Goal: Information Seeking & Learning: Find specific fact

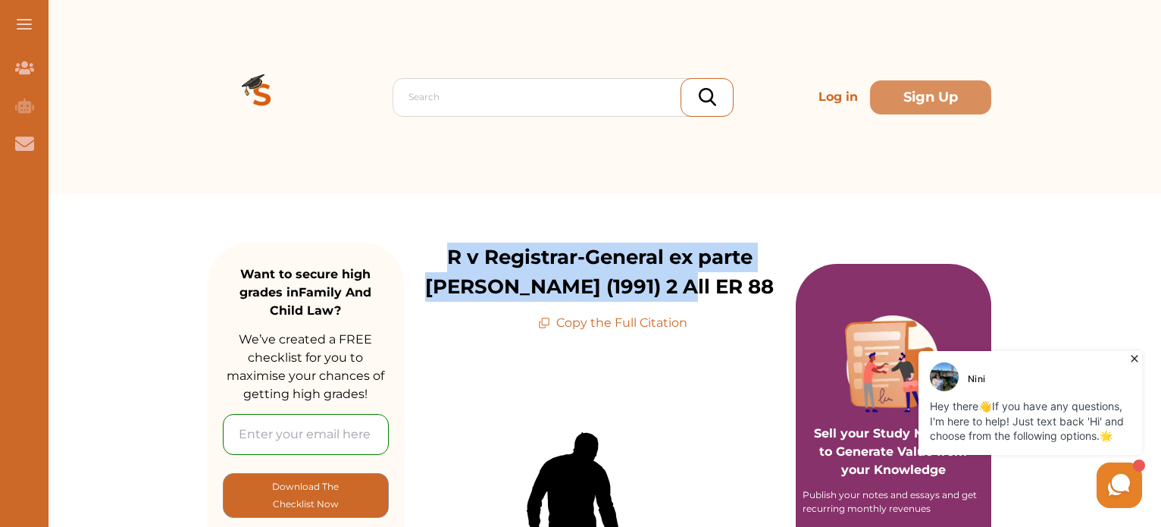
drag, startPoint x: 411, startPoint y: 251, endPoint x: 697, endPoint y: 289, distance: 288.3
click at [697, 289] on p "R v Registrar-General ex parte Smith (1991) 2 All ER 88" at bounding box center [600, 272] width 392 height 59
copy p "R v Registrar-General ex parte Smith (1991) 2 All ER 88"
